Goal: Information Seeking & Learning: Find specific fact

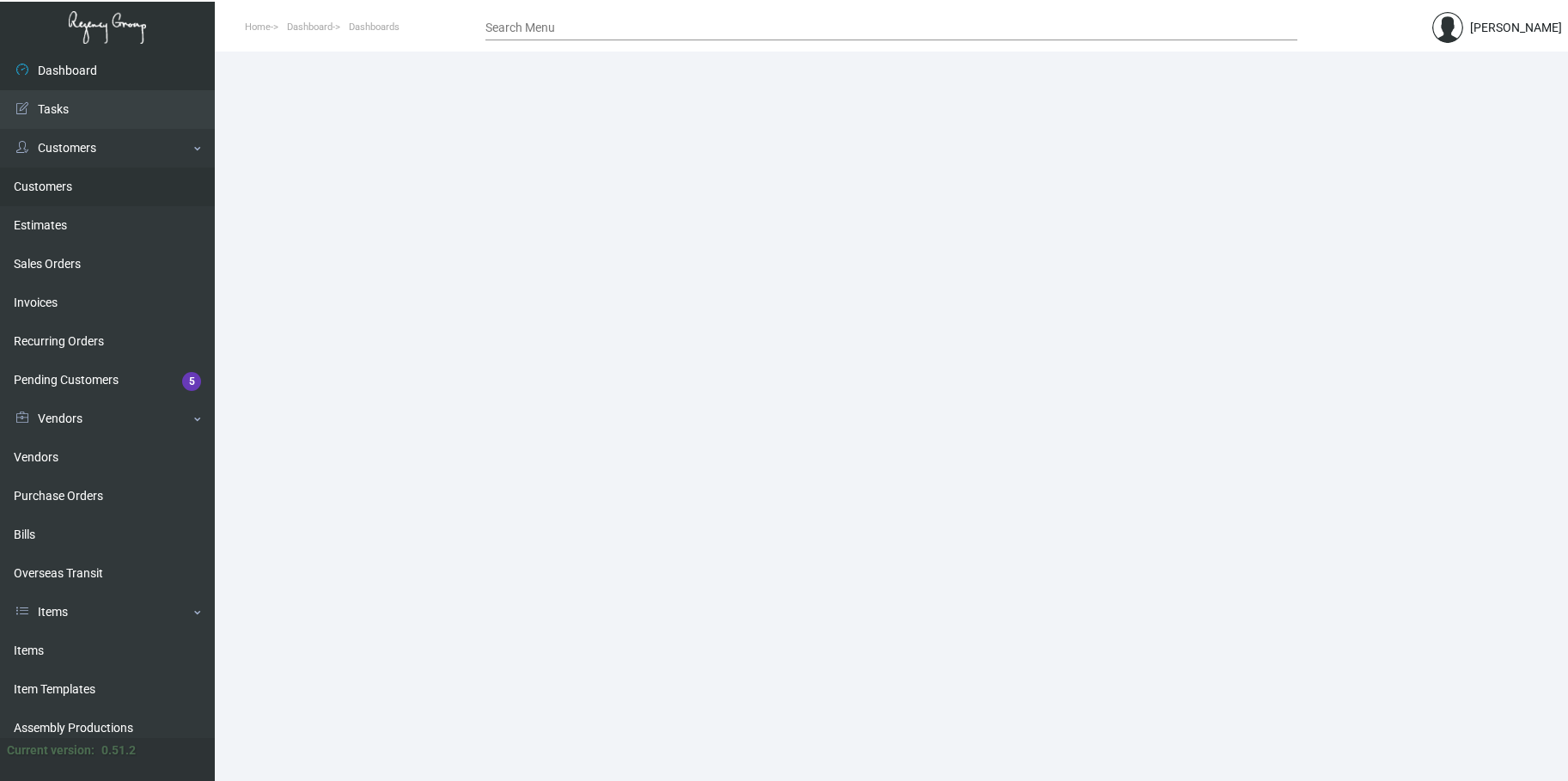
drag, startPoint x: 50, startPoint y: 183, endPoint x: 134, endPoint y: 197, distance: 85.2
click at [50, 183] on link "Customers" at bounding box center [107, 187] width 215 height 39
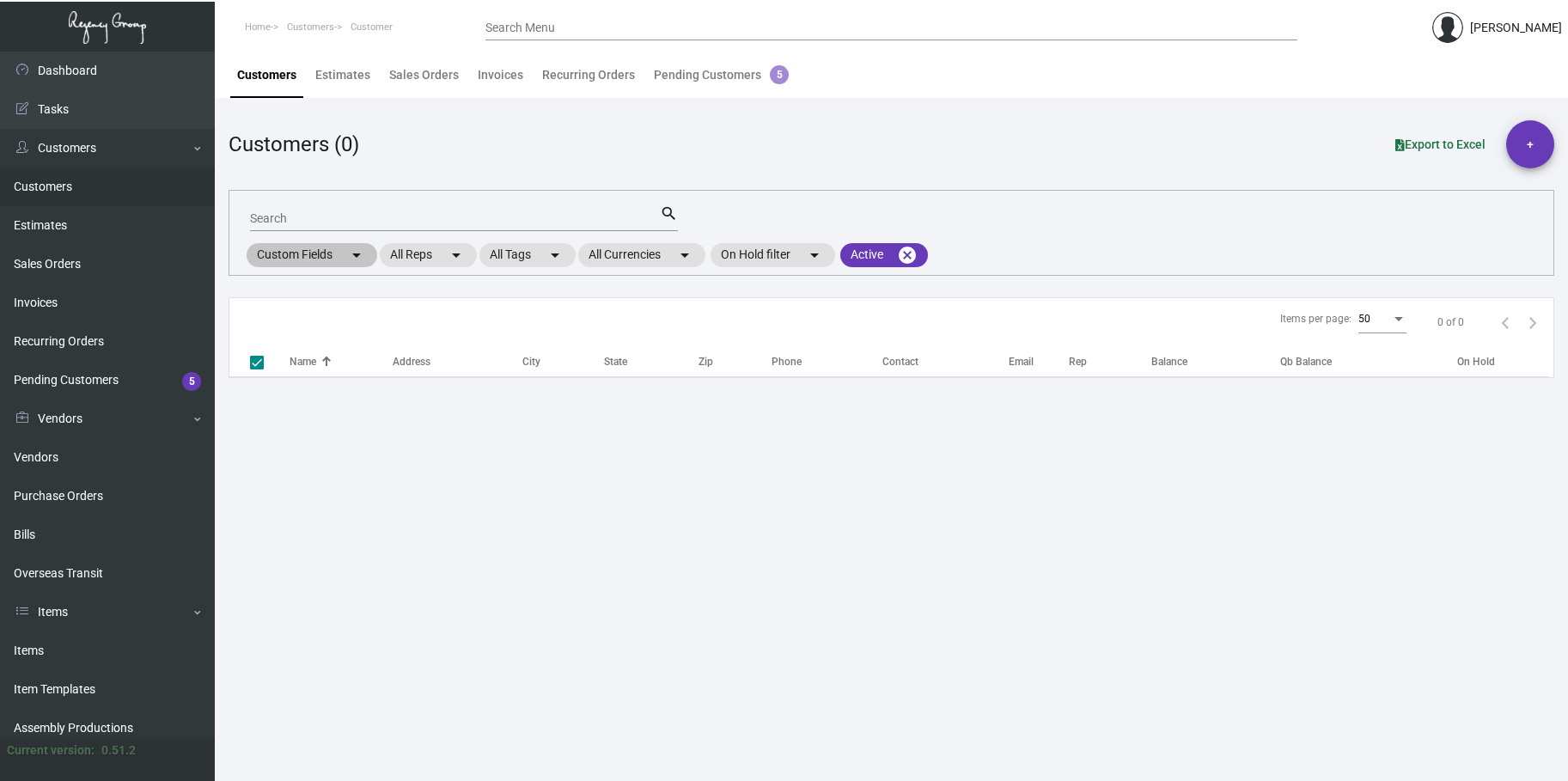
checkbox input "false"
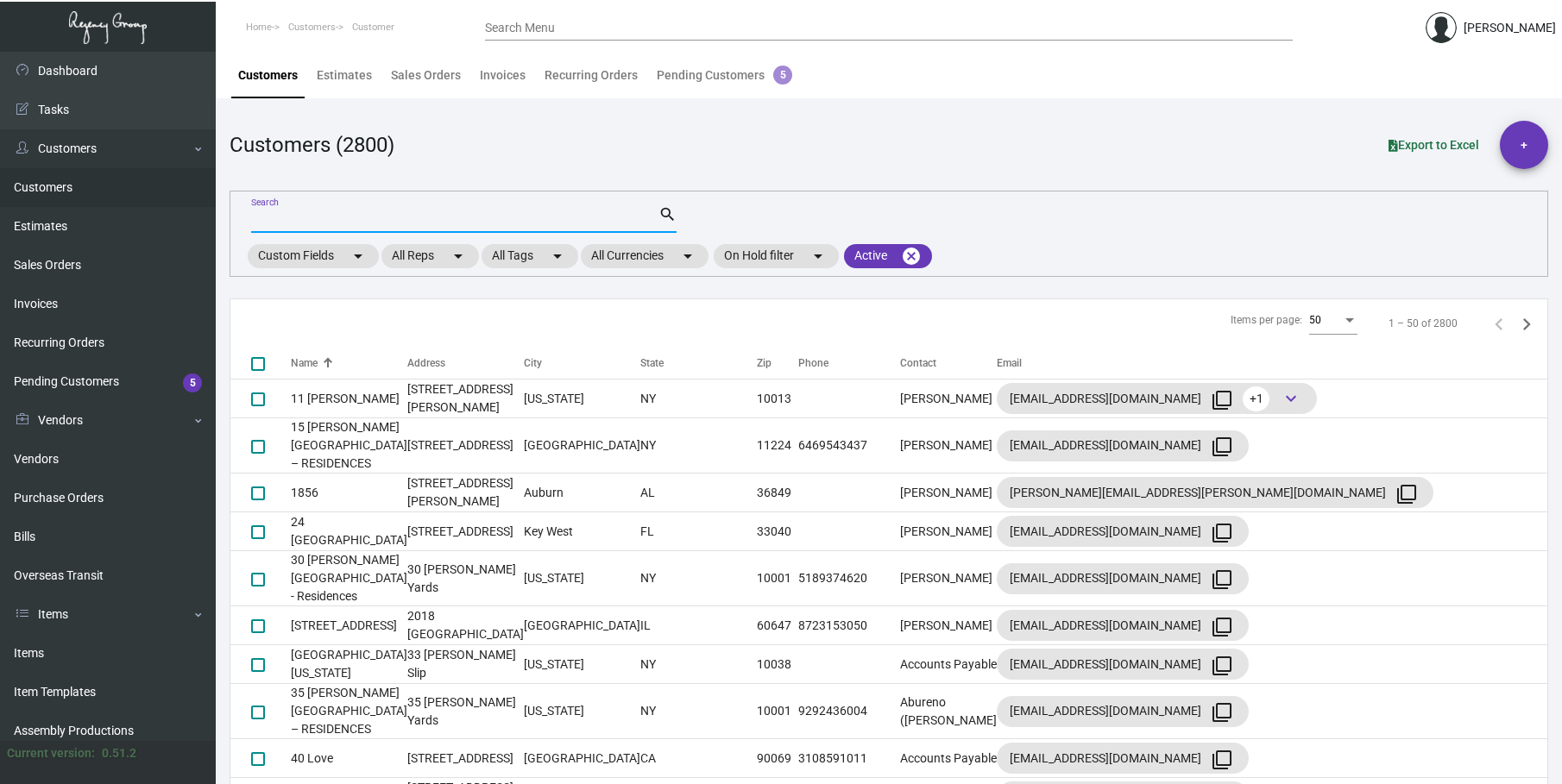
click at [264, 218] on input "Search" at bounding box center [455, 220] width 407 height 14
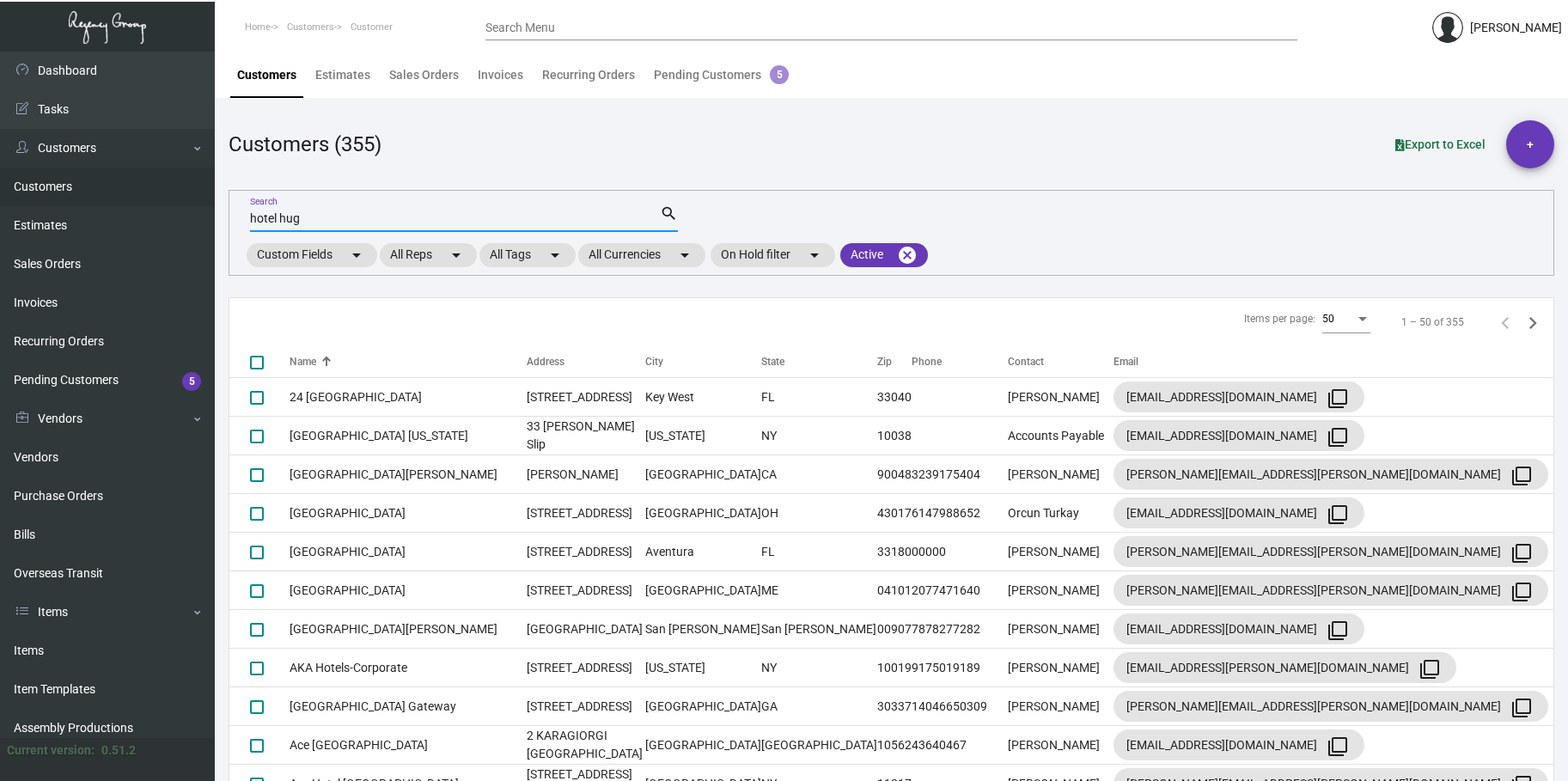
type input "hotel hug"
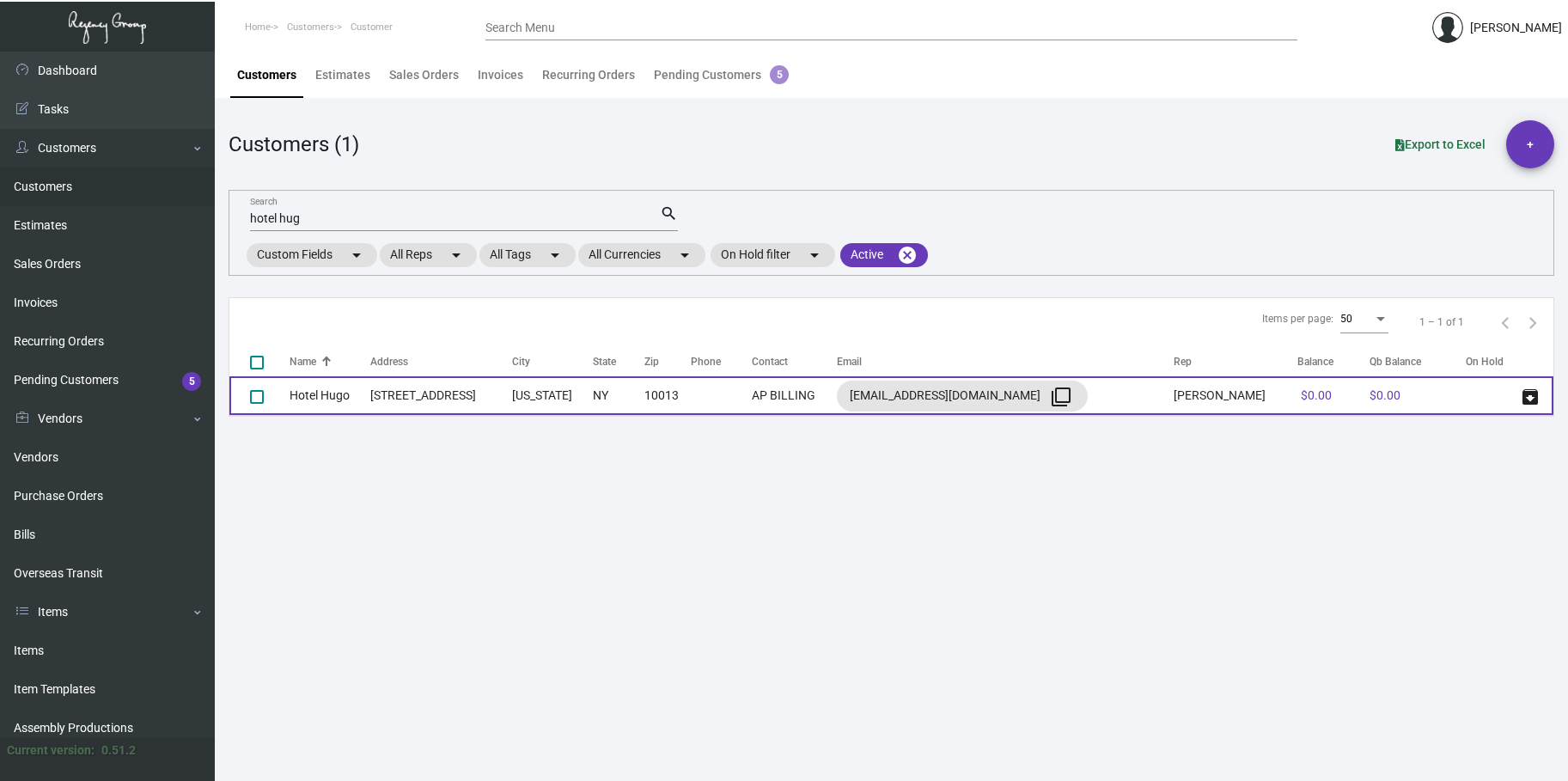
click at [406, 399] on td "[STREET_ADDRESS]" at bounding box center [441, 395] width 142 height 39
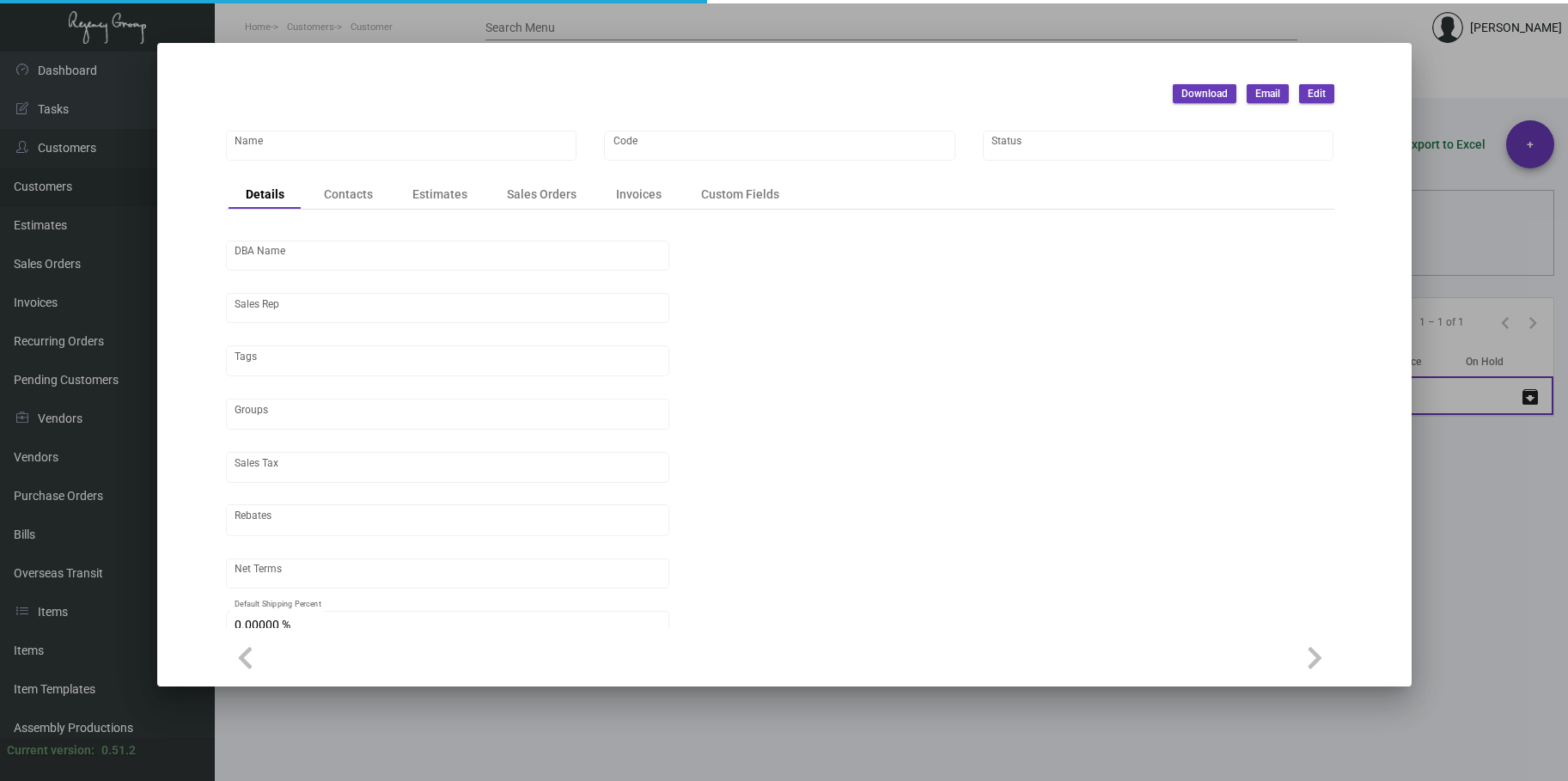
type input "Hotel Hugo"
type input "720"
type input "[PERSON_NAME]"
type input "[GEOGRAPHIC_DATA]-[GEOGRAPHIC_DATA] ([US_STATE][GEOGRAPHIC_DATA])"
type input "Net 30"
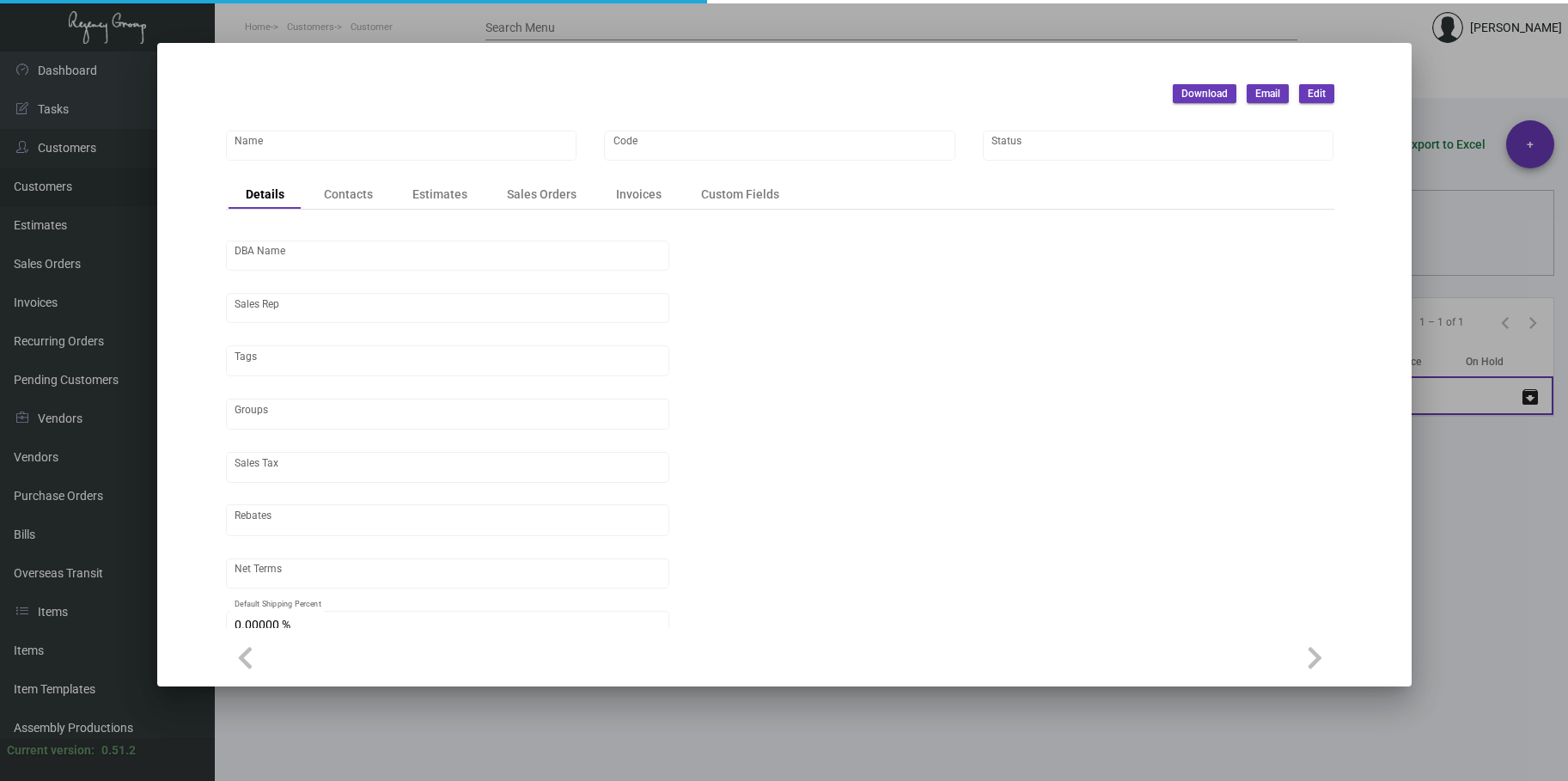
type input "United States Dollar $"
type input "$ 0.00"
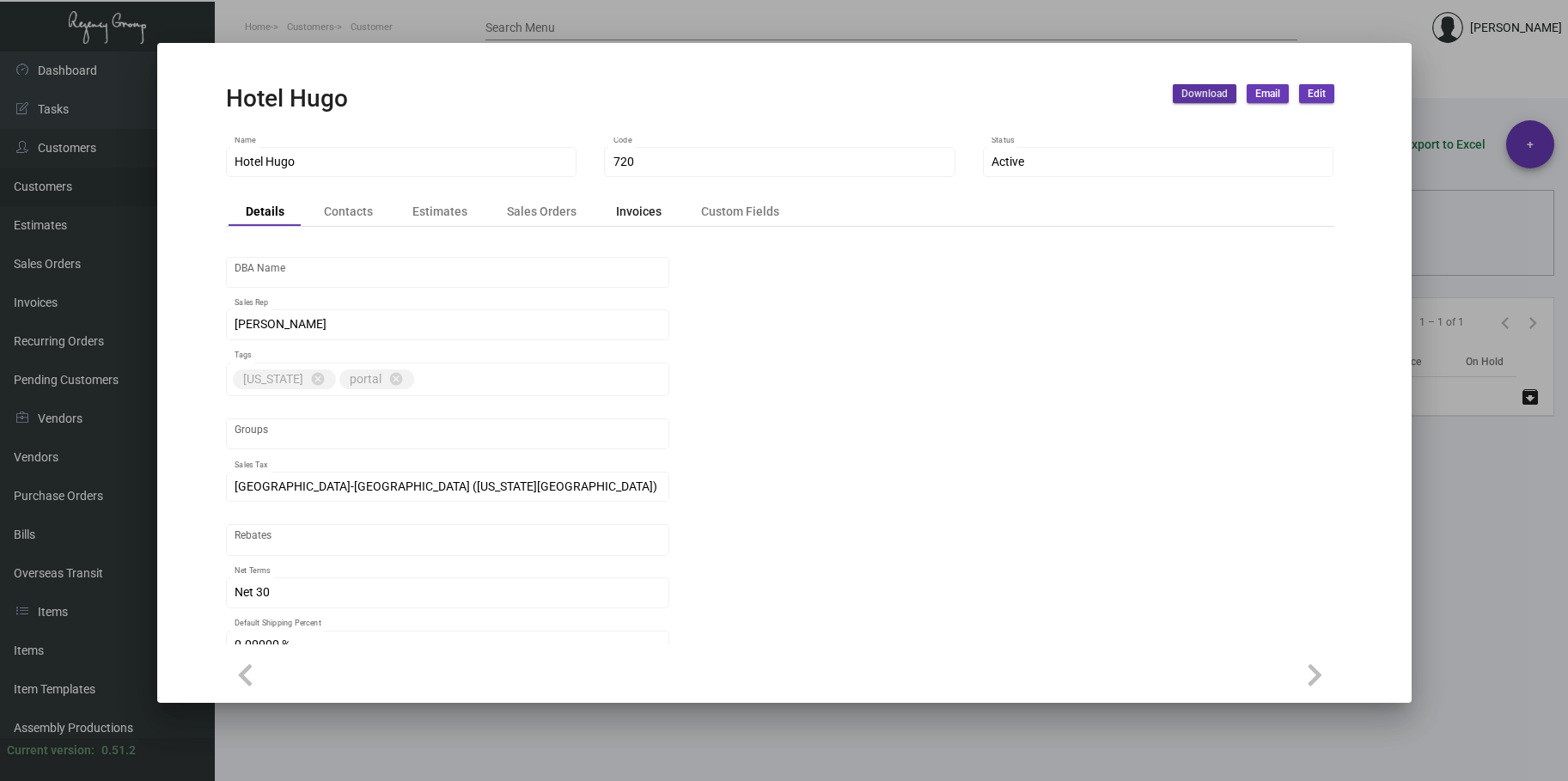
click at [626, 213] on div "Invoices" at bounding box center [639, 211] width 46 height 18
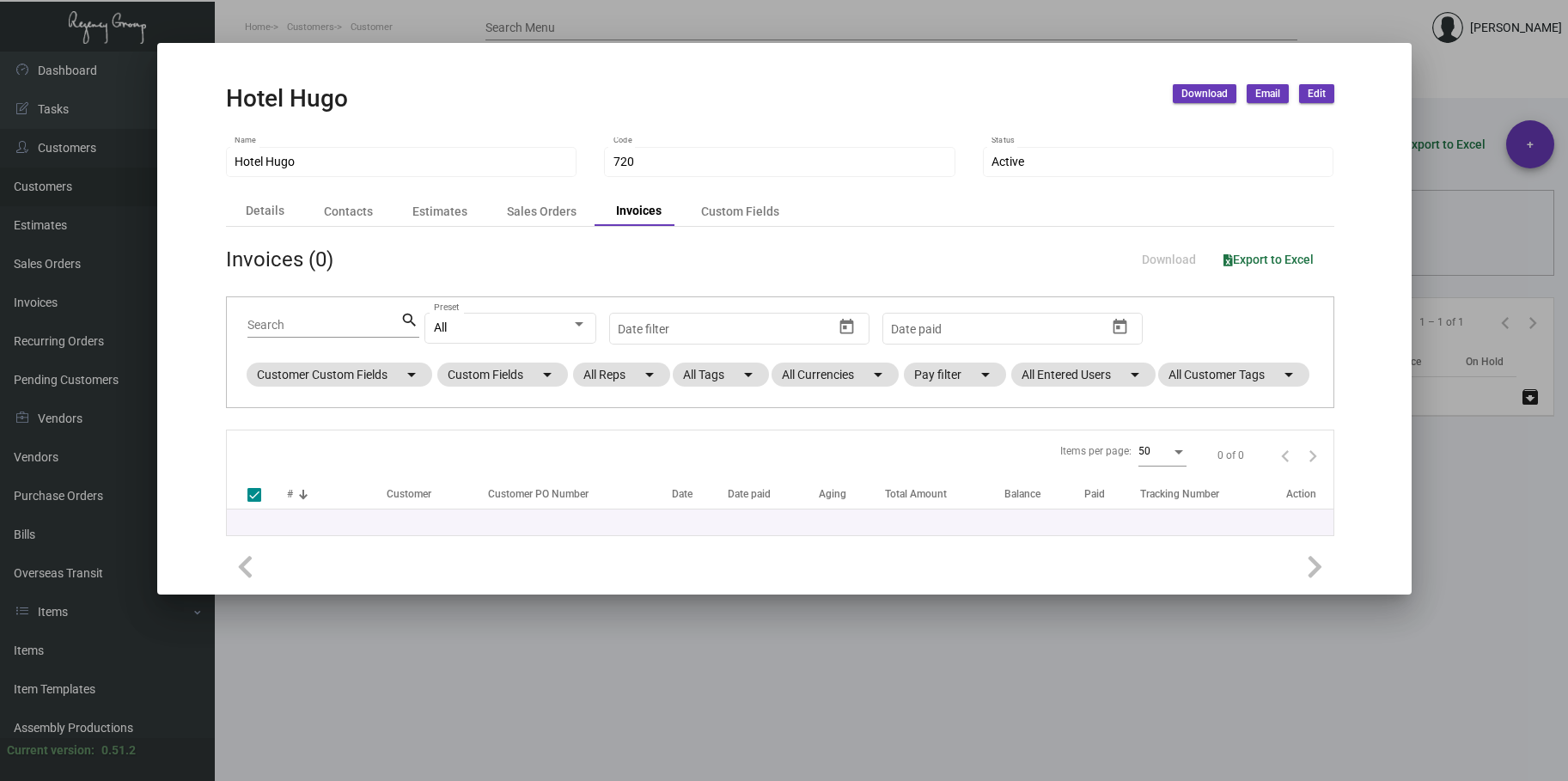
checkbox input "false"
